Goal: Find specific page/section: Find specific page/section

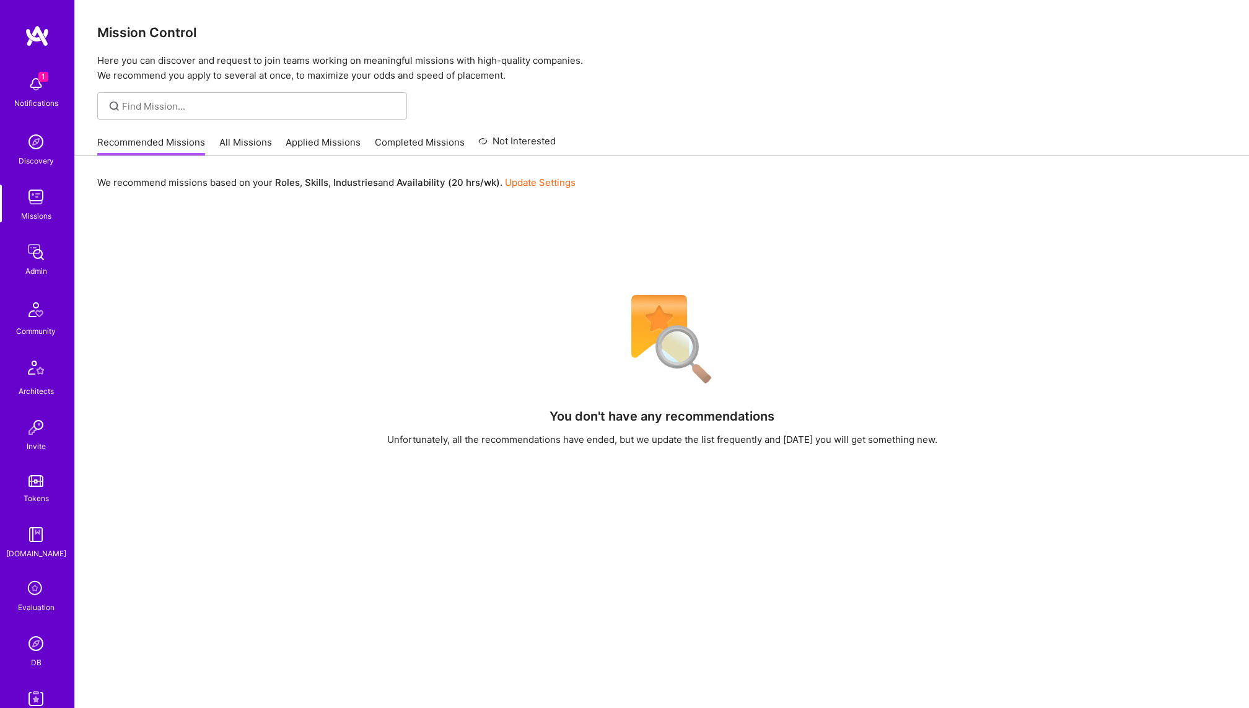
click at [49, 263] on link "Admin" at bounding box center [36, 259] width 77 height 38
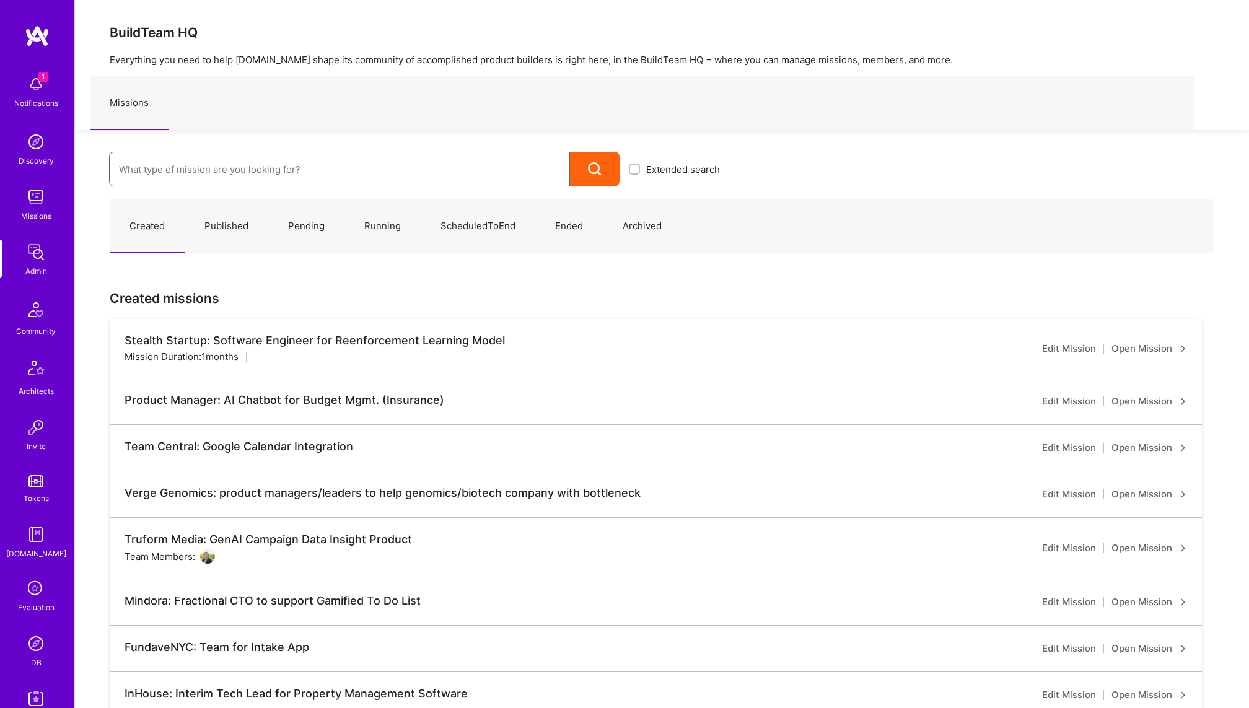
click at [234, 166] on input at bounding box center [339, 170] width 441 height 32
type input "grindr prod"
click at [302, 199] on link "Grindr: Product & Marketing ( Running )" at bounding box center [419, 210] width 620 height 32
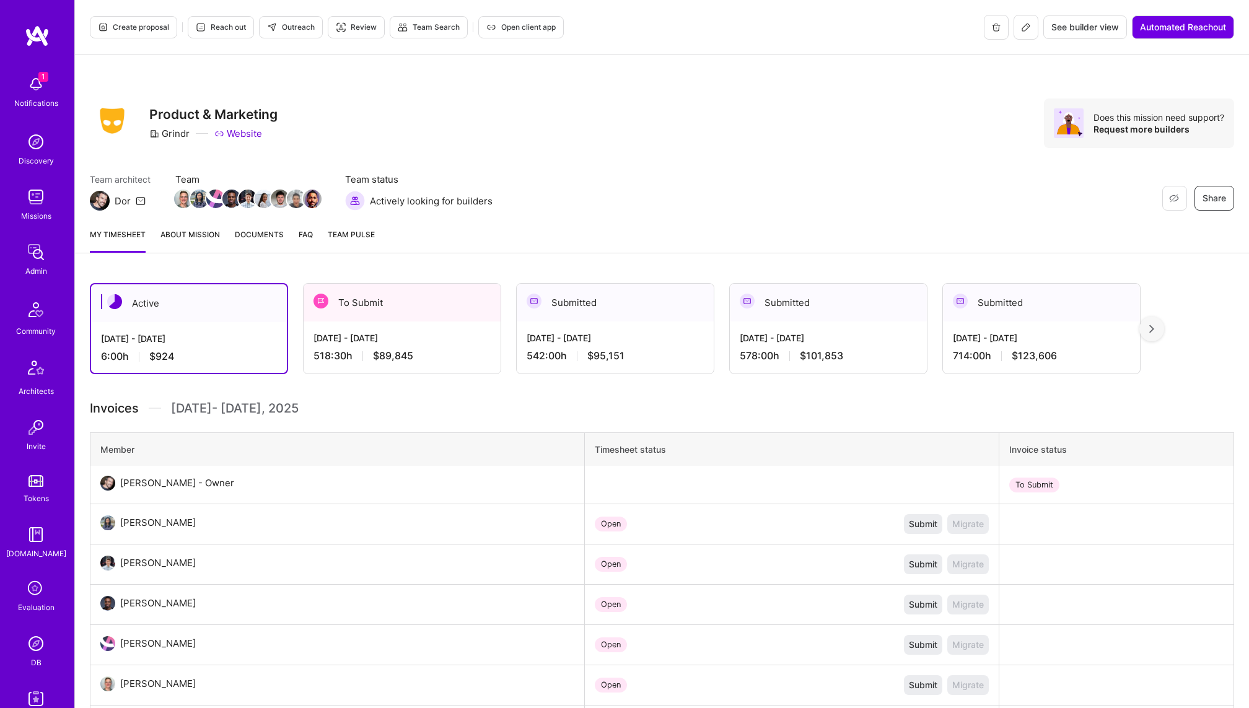
click at [1023, 26] on icon at bounding box center [1026, 27] width 10 height 10
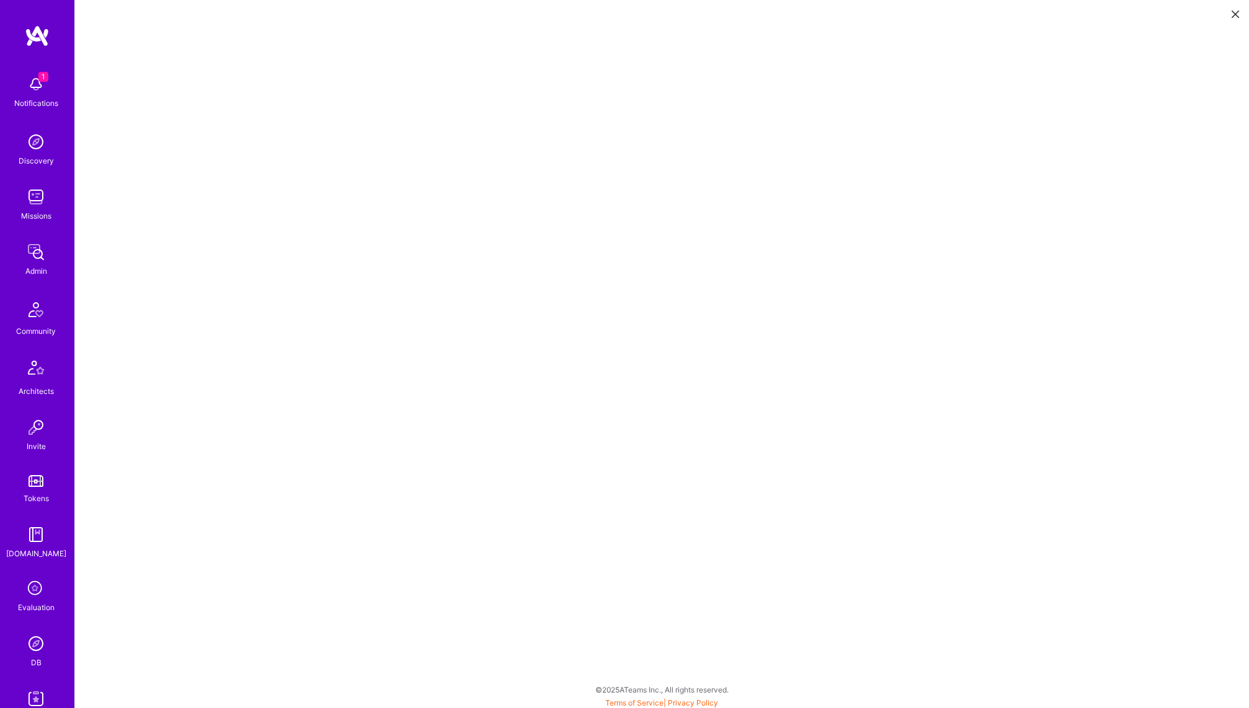
scroll to position [3, 0]
